Goal: Information Seeking & Learning: Learn about a topic

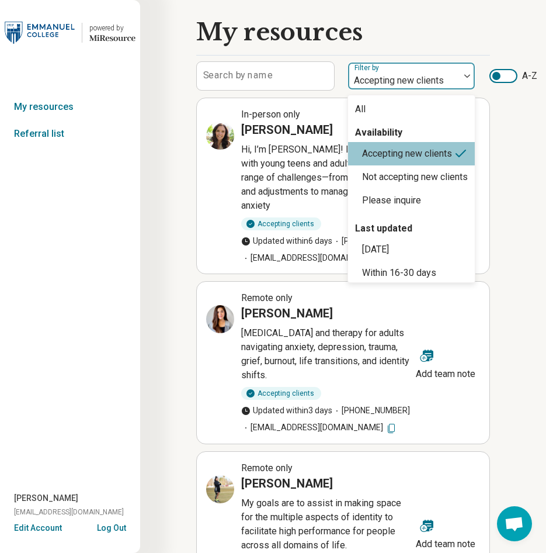
click at [413, 84] on div at bounding box center [404, 80] width 102 height 16
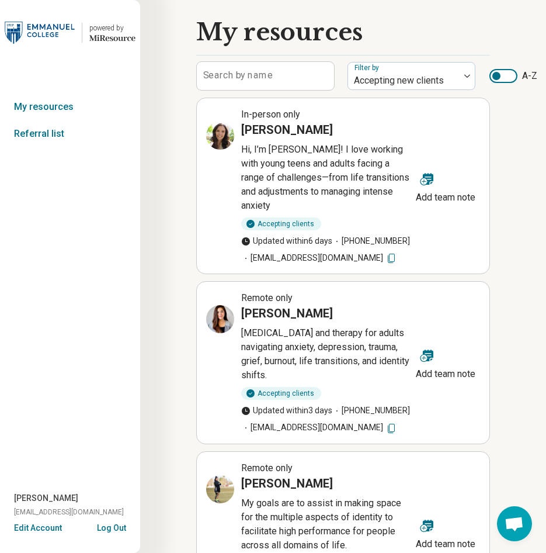
drag, startPoint x: 284, startPoint y: 214, endPoint x: 285, endPoint y: 208, distance: 5.9
click at [284, 214] on div "In-person only Morgan Bosworth Hi, I’m Morgan! I love working with young teens …" at bounding box center [308, 186] width 205 height 157
click at [294, 146] on p "Hi, I’m Morgan! I love working with young teens and adults facing a range of ch…" at bounding box center [326, 178] width 170 height 70
click at [303, 131] on h3 "Morgan Bosworth" at bounding box center [287, 130] width 92 height 16
click at [397, 181] on p "Hi, I’m Morgan! I love working with young teens and adults facing a range of ch…" at bounding box center [326, 178] width 170 height 70
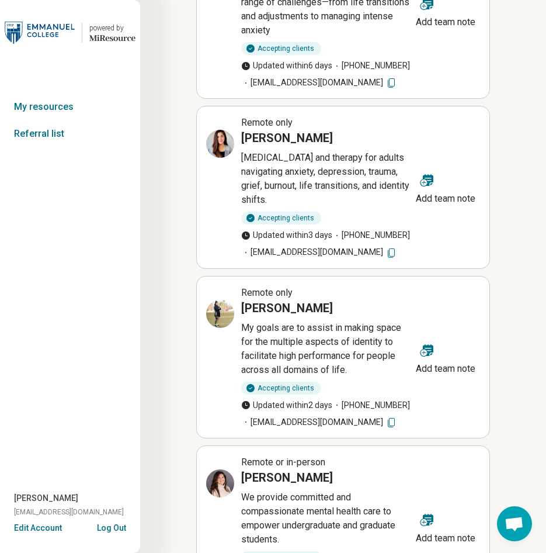
scroll to position [409, 0]
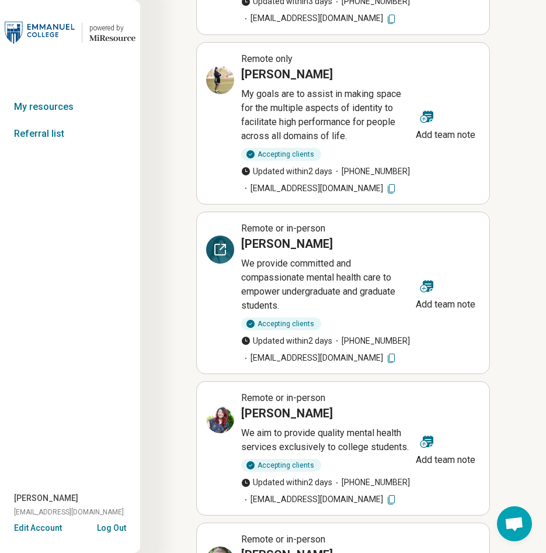
click at [222, 245] on icon at bounding box center [220, 250] width 14 height 14
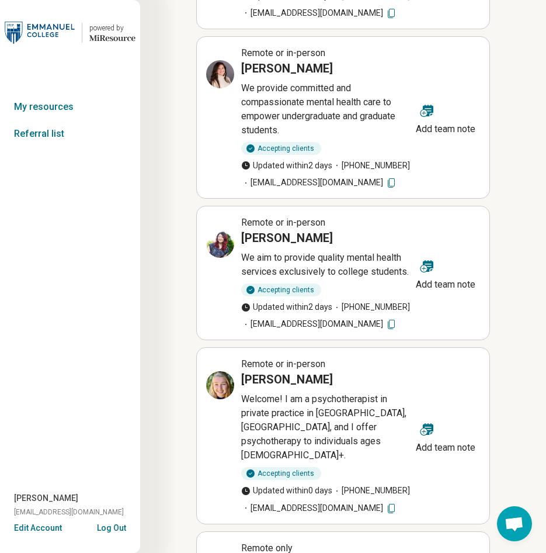
scroll to position [643, 0]
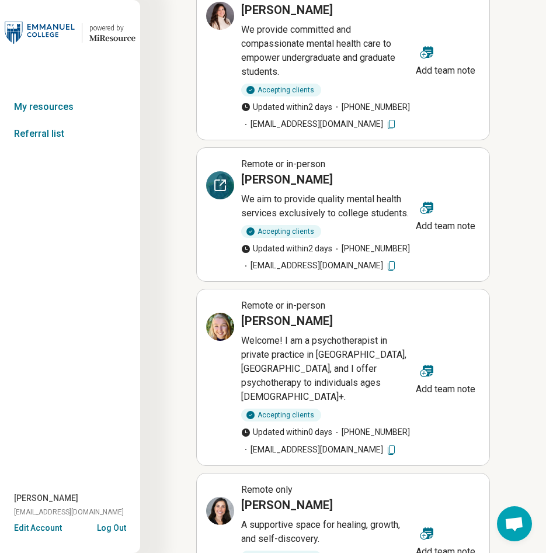
click at [214, 180] on icon at bounding box center [220, 185] width 14 height 14
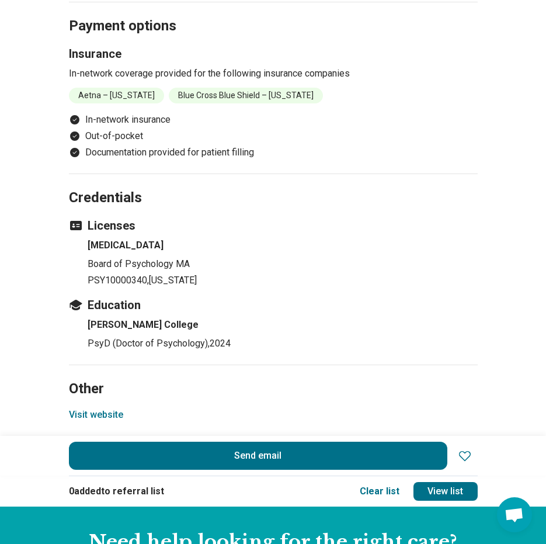
scroll to position [1461, 0]
